Goal: Check status: Check status

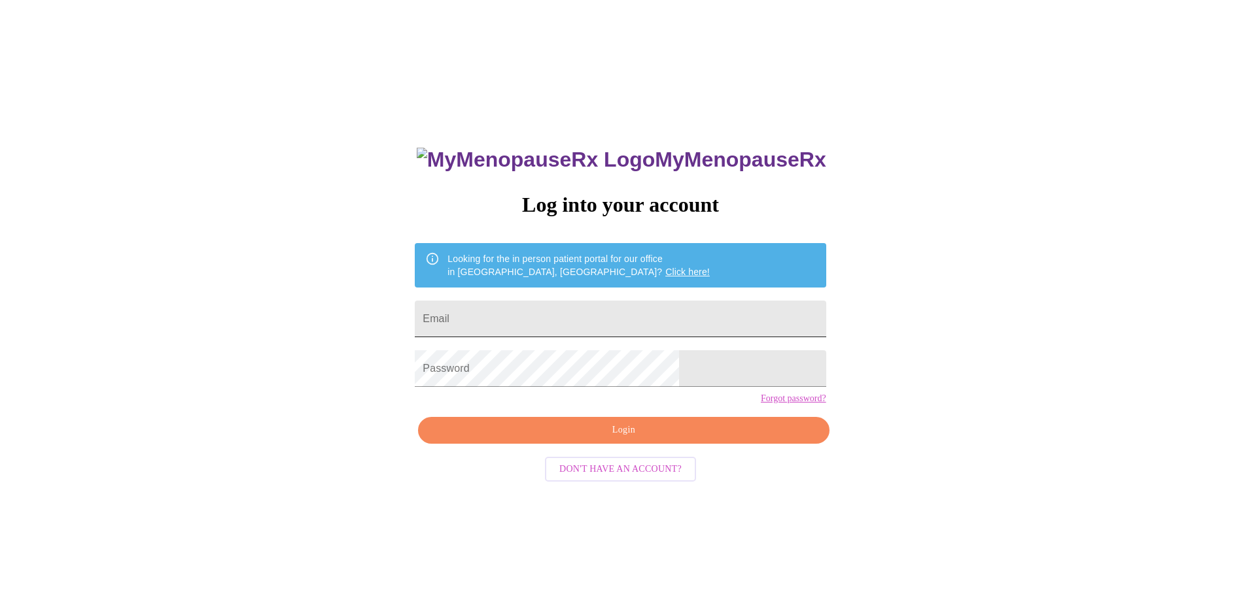
click at [645, 320] on input "Email" at bounding box center [620, 319] width 411 height 37
type input "[EMAIL_ADDRESS][DOMAIN_NAME]"
click at [640, 439] on span "Login" at bounding box center [623, 430] width 381 height 16
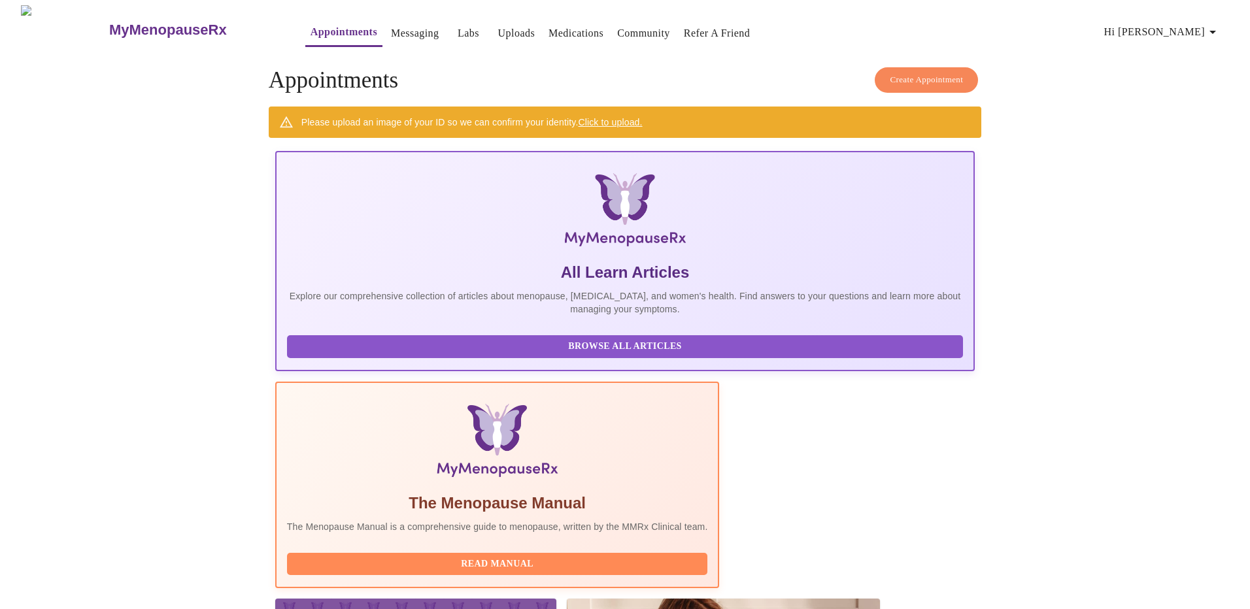
click at [453, 24] on span "Labs" at bounding box center [468, 33] width 31 height 18
click at [458, 28] on link "Labs" at bounding box center [469, 33] width 22 height 18
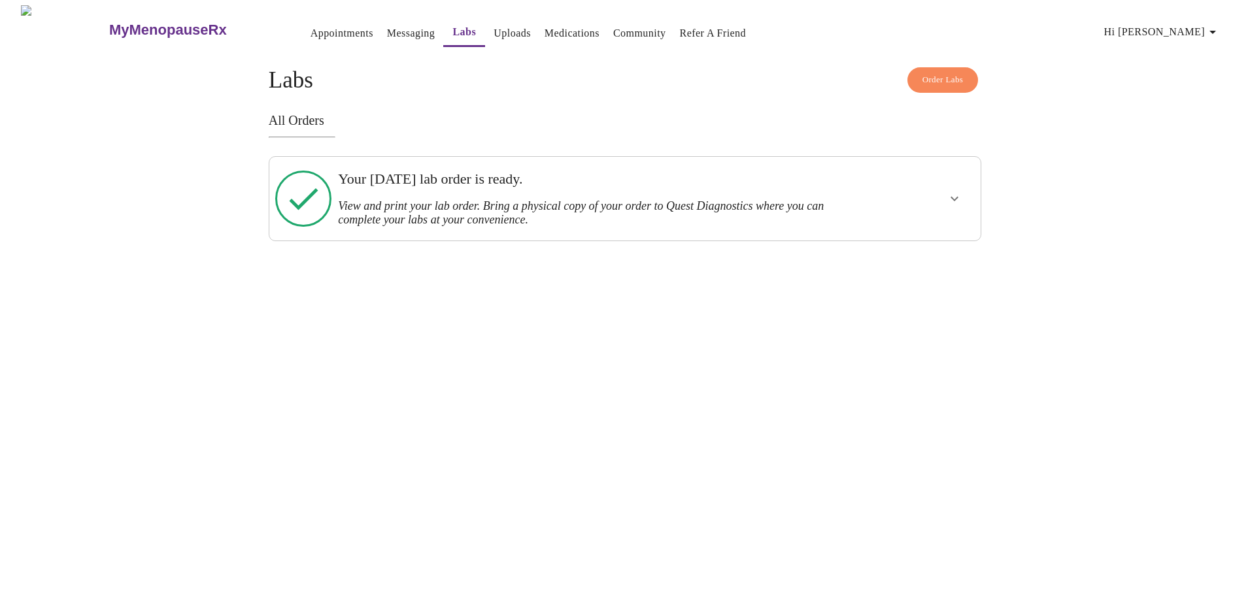
click at [951, 193] on icon "show more" at bounding box center [955, 199] width 16 height 16
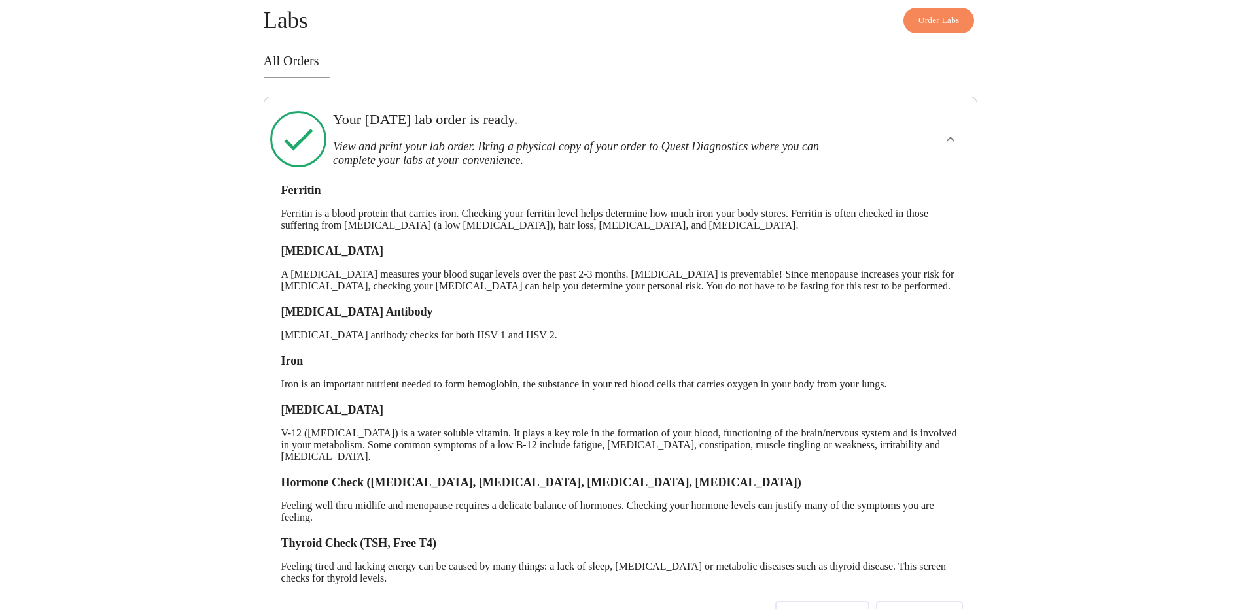
scroll to position [133, 0]
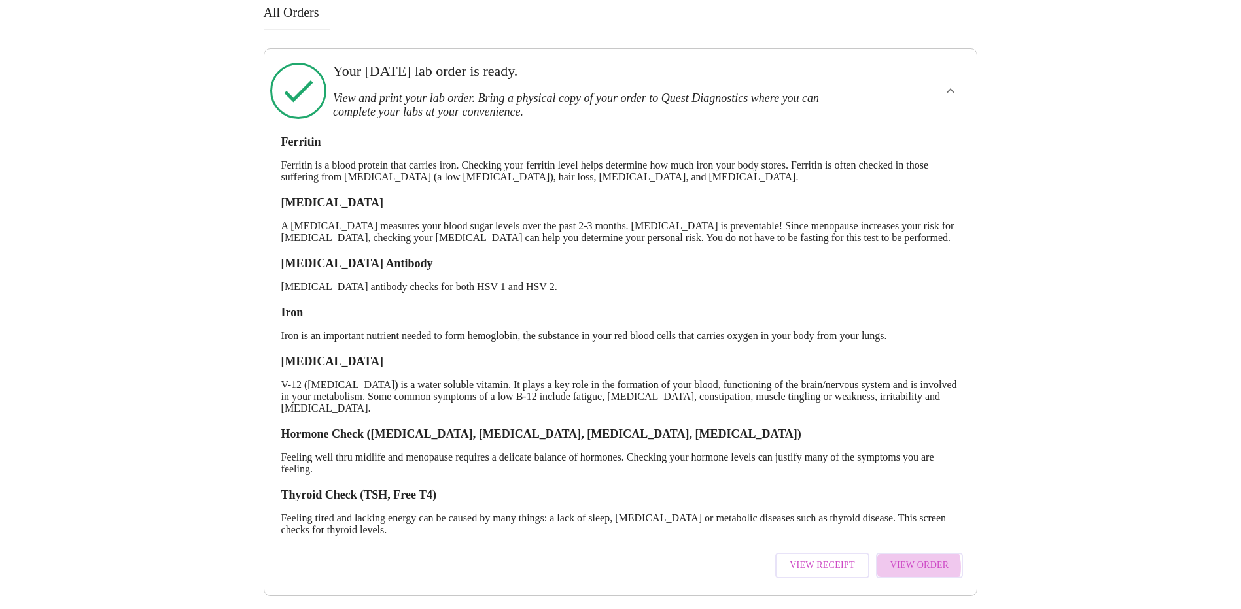
click at [914, 558] on span "View Order" at bounding box center [919, 566] width 59 height 16
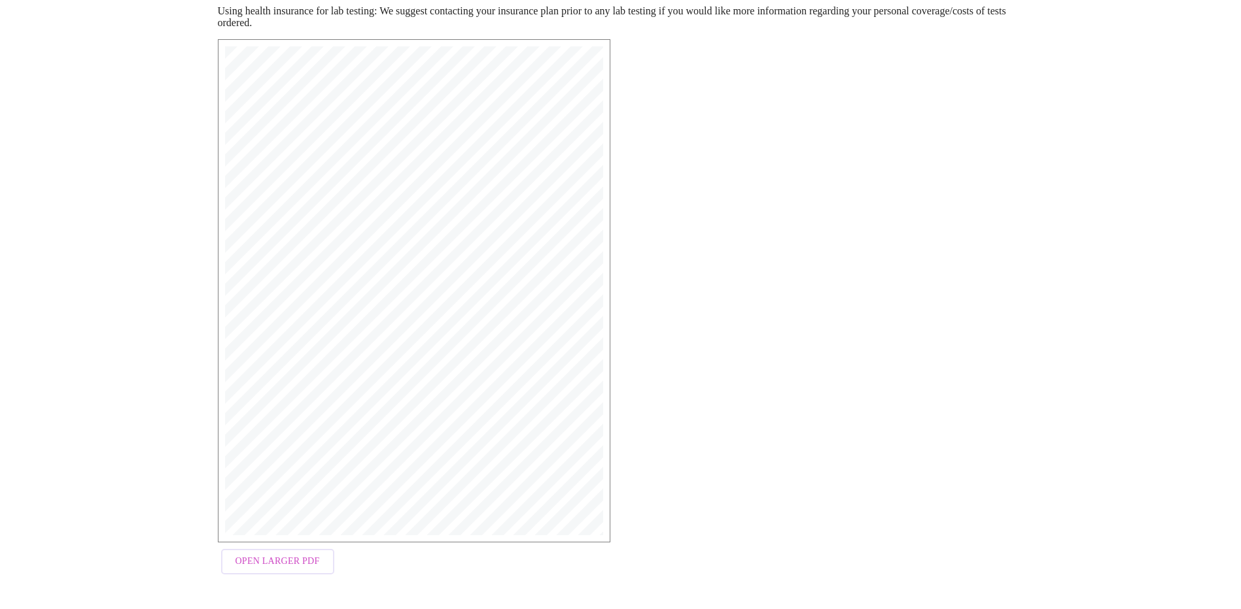
scroll to position [195, 0]
click at [282, 570] on span "Open Larger PDF" at bounding box center [277, 561] width 84 height 16
